Goal: Connect with others: Connect with others

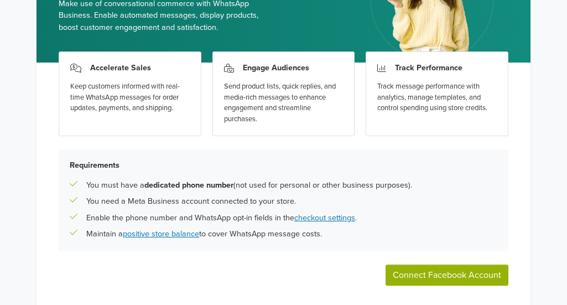
scroll to position [121, 0]
click at [445, 276] on button "Connect Facebook Account" at bounding box center [447, 275] width 123 height 21
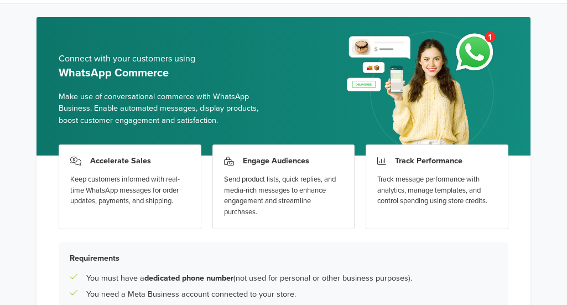
scroll to position [0, 0]
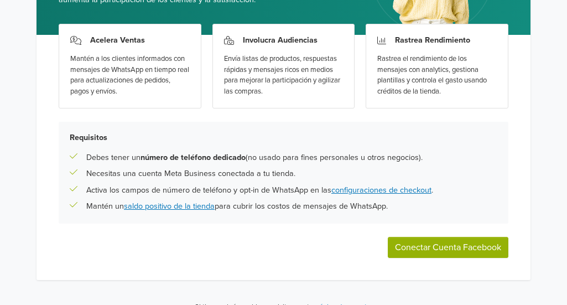
scroll to position [164, 0]
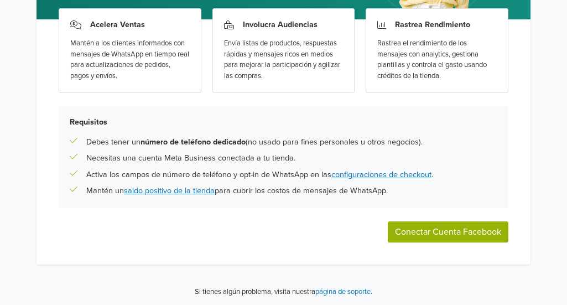
click at [403, 225] on button "Conectar Cuenta Facebook" at bounding box center [448, 231] width 121 height 21
click at [405, 214] on div "Acelera Ventas Mantén a los clientes informados con mensajes de WhatsApp en tie…" at bounding box center [284, 141] width 494 height 245
click at [407, 214] on div "Acelera Ventas Mantén a los clientes informados con mensajes de WhatsApp en tie…" at bounding box center [284, 141] width 494 height 245
click at [400, 213] on div "Acelera Ventas Mantén a los clientes informados con mensajes de WhatsApp en tie…" at bounding box center [284, 141] width 494 height 245
click at [410, 237] on button "Conectar Cuenta Facebook" at bounding box center [448, 231] width 121 height 21
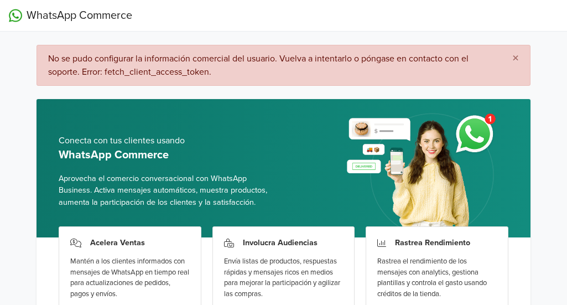
scroll to position [1, 0]
